Goal: Task Accomplishment & Management: Manage account settings

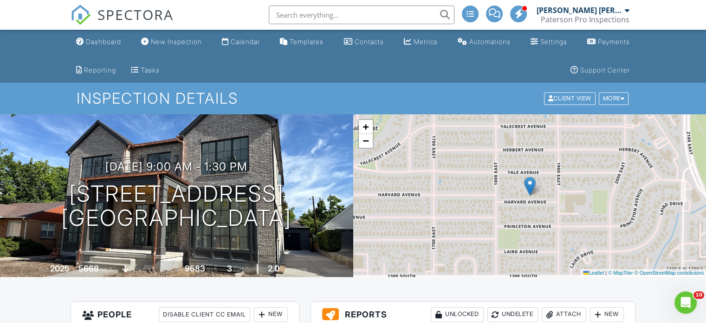
click at [244, 46] on div "Calendar" at bounding box center [245, 42] width 29 height 8
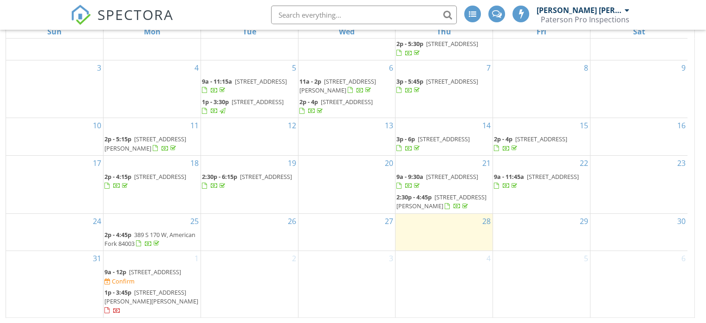
scroll to position [46, 0]
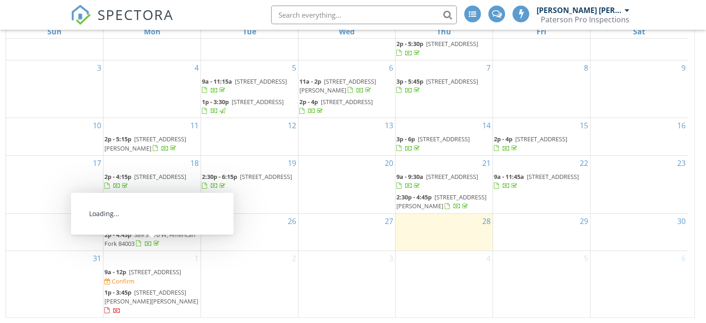
click at [164, 240] on span "389 S 170 W, American Fork 84003" at bounding box center [149, 238] width 91 height 17
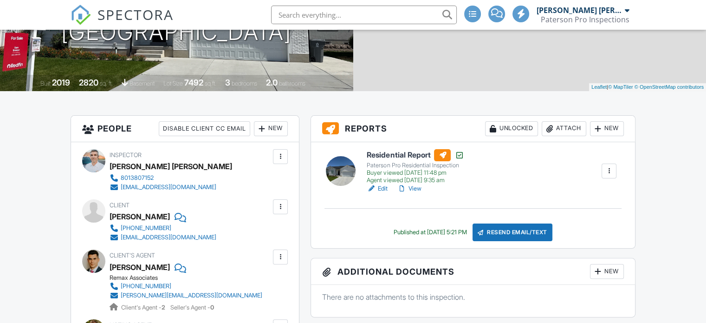
click at [557, 128] on div "Attach" at bounding box center [564, 128] width 45 height 15
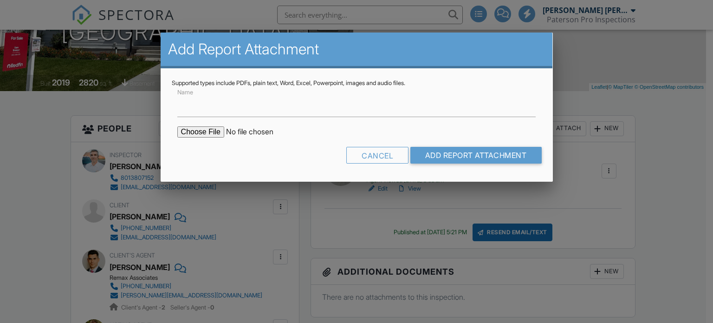
click at [206, 130] on input "file" at bounding box center [256, 131] width 158 height 11
type input "C:\fakepath\AA2C5A14-EBD0-4CF1-A354-24EB36DD8277.pdf"
click at [186, 109] on label "Name" at bounding box center [187, 105] width 20 height 10
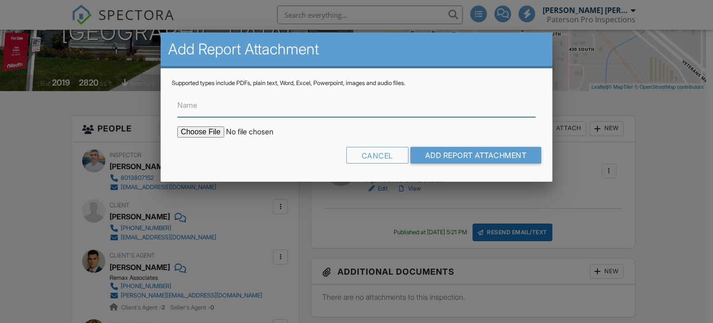
click at [186, 109] on input "Name" at bounding box center [356, 105] width 359 height 23
type input "Radon Below"
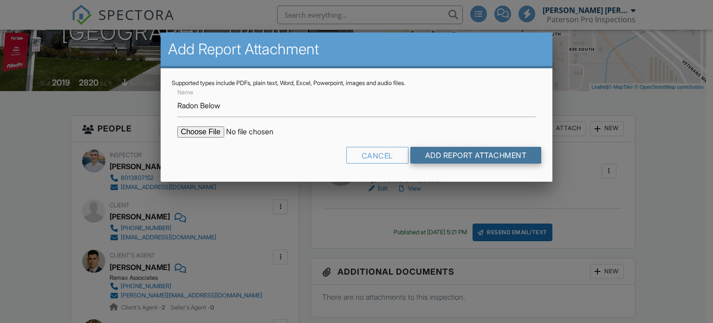
click at [449, 148] on input "Add Report Attachment" at bounding box center [475, 155] width 131 height 17
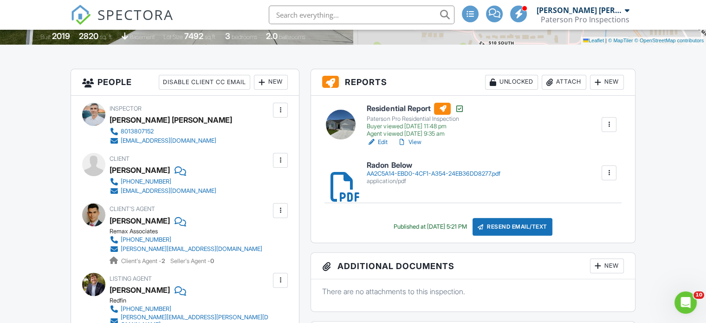
click at [535, 230] on div "Resend Email/Text" at bounding box center [513, 227] width 80 height 18
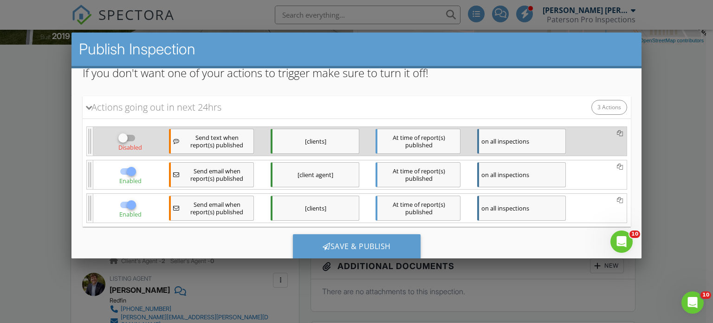
scroll to position [114, 0]
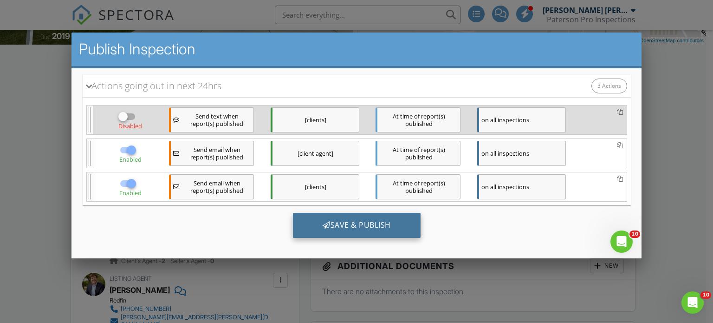
click at [367, 218] on div "Save & Publish" at bounding box center [357, 224] width 128 height 25
